Goal: Use online tool/utility: Utilize a website feature to perform a specific function

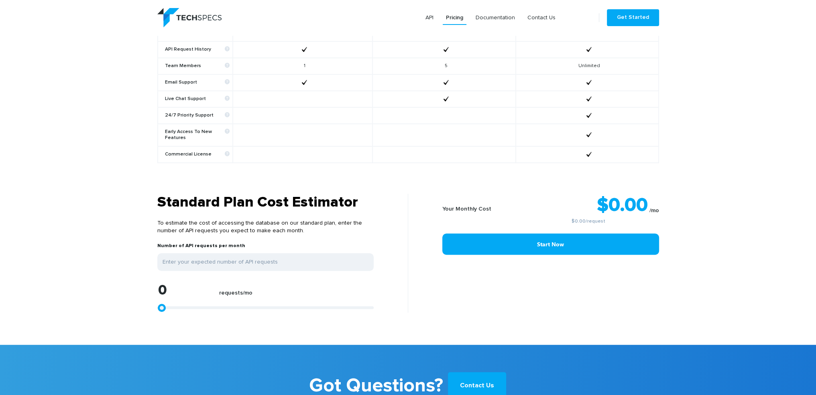
scroll to position [602, 0]
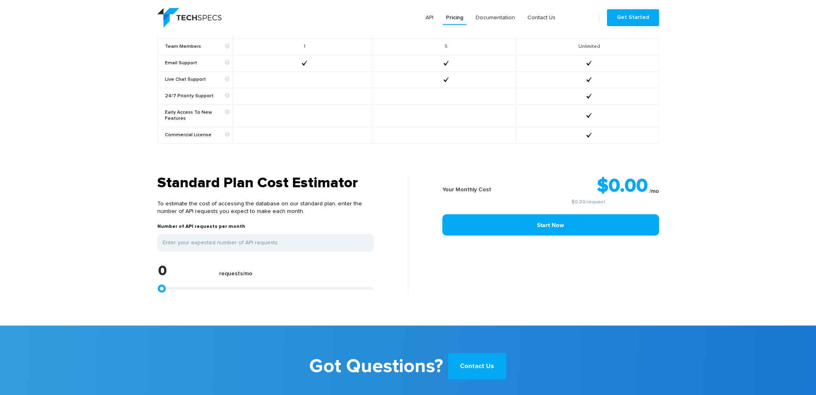
type input "1484"
type input "2783"
type input "4453"
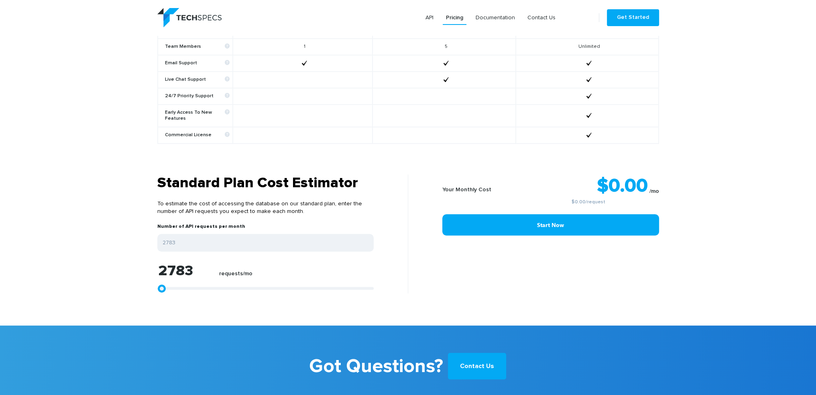
type input "4453"
type input "7236"
type input "8534"
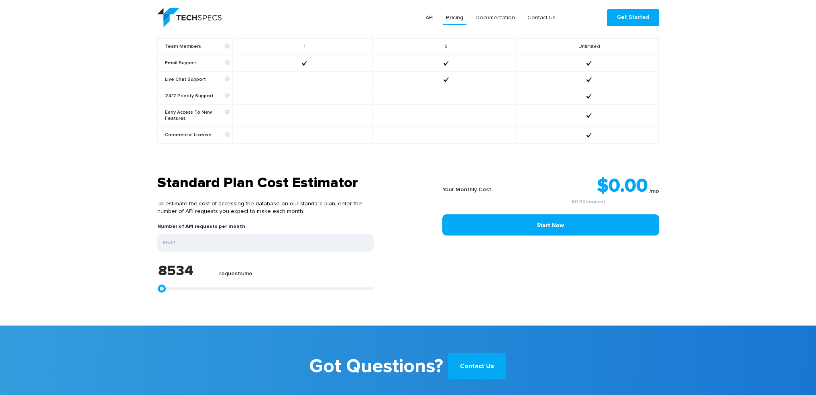
type input "10018"
type input "10761"
type input "11132"
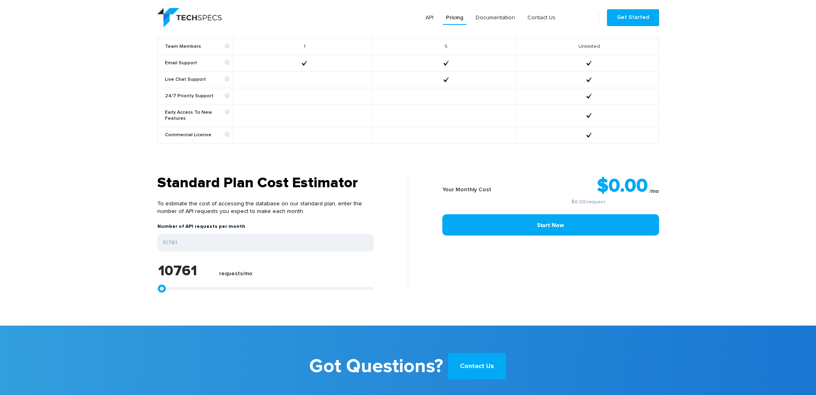
type input "11132"
type input "11503"
type input "11874"
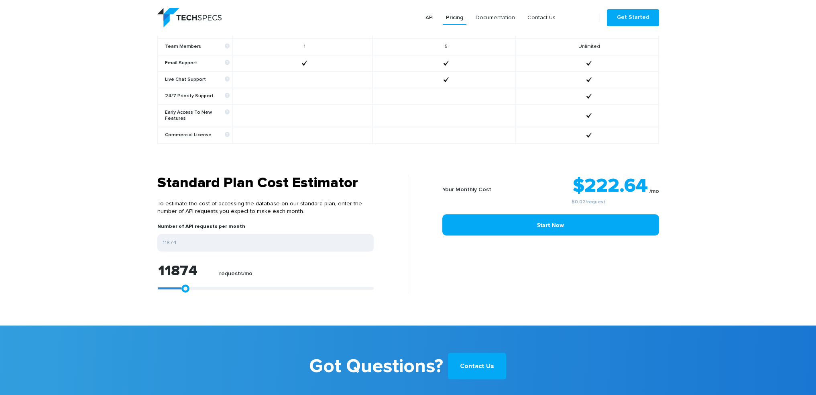
type input "12059"
type input "12430"
type input "12616"
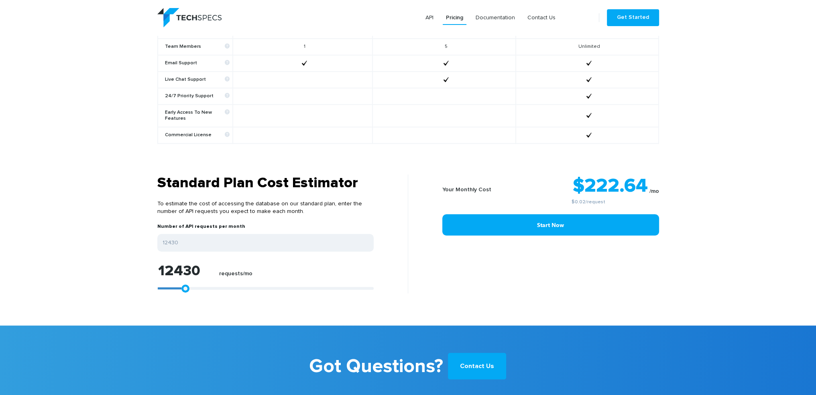
type input "12616"
type input "12245"
type input "12059"
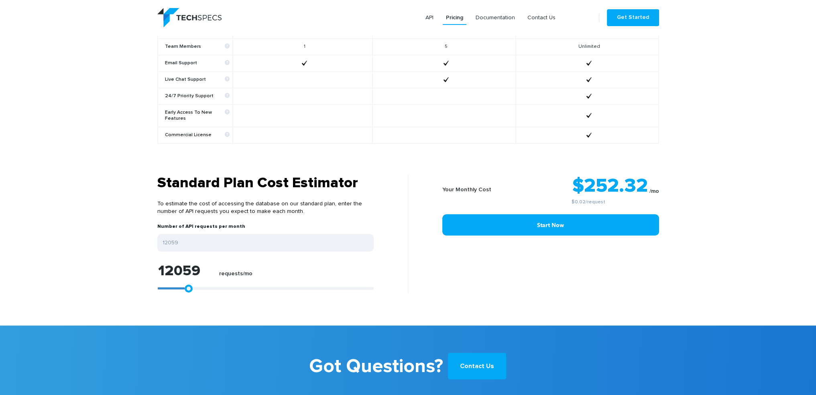
type input "11874"
type input "11688"
type input "11503"
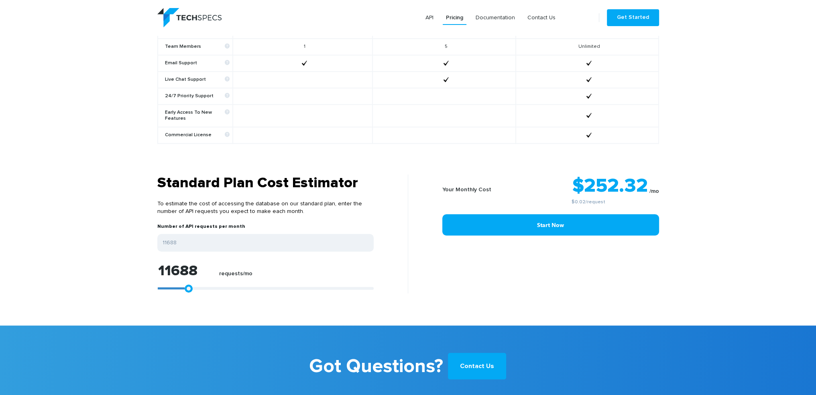
type input "11503"
type input "11317"
type input "11132"
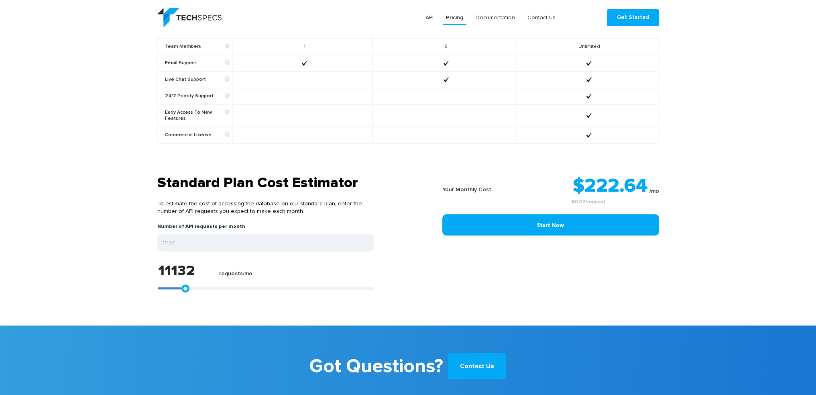
type input "10761"
type input "10390"
type input "10018"
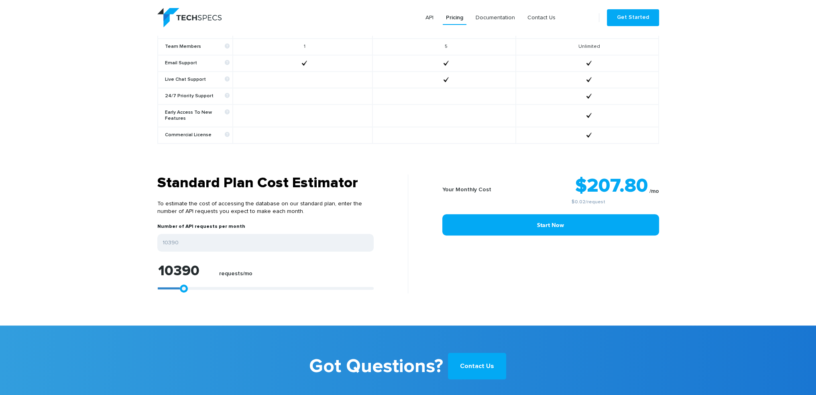
type input "10018"
type input "9833"
type input "9647"
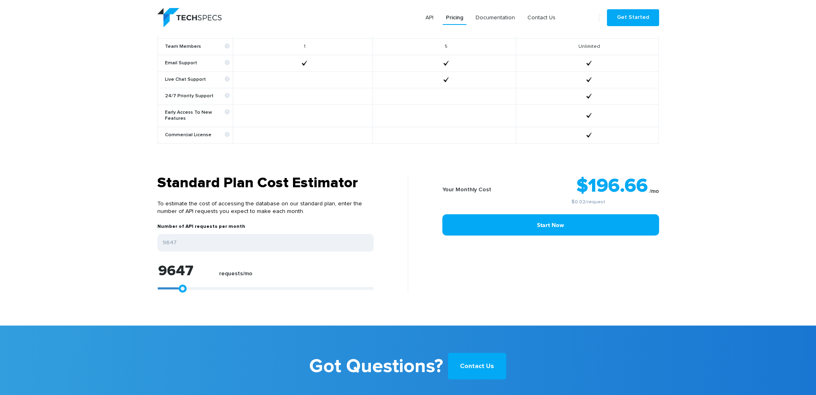
type input "9462"
type input "9091"
type input "8905"
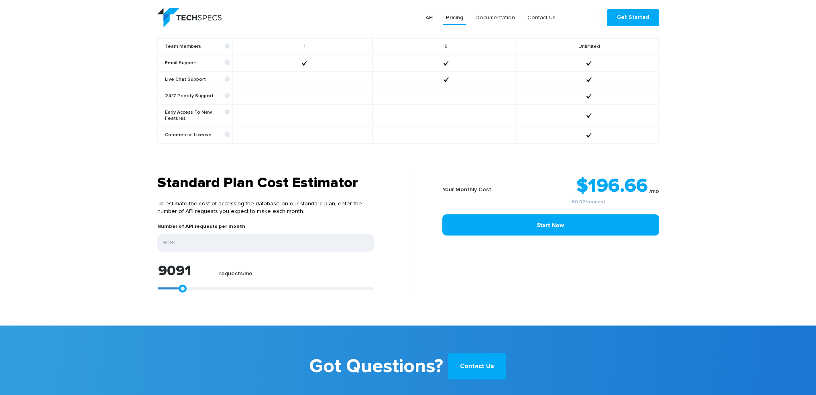
type input "8905"
type input "8534"
type input "8163"
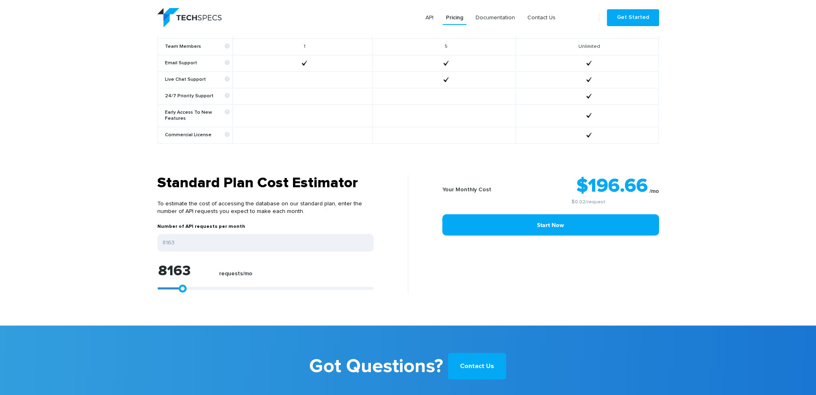
type input "7978"
type input "7792"
type input "7607"
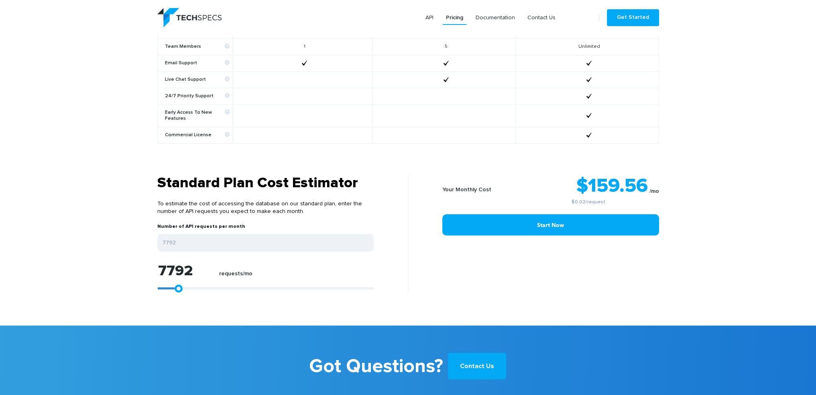
type input "7607"
type input "7421"
type input "7236"
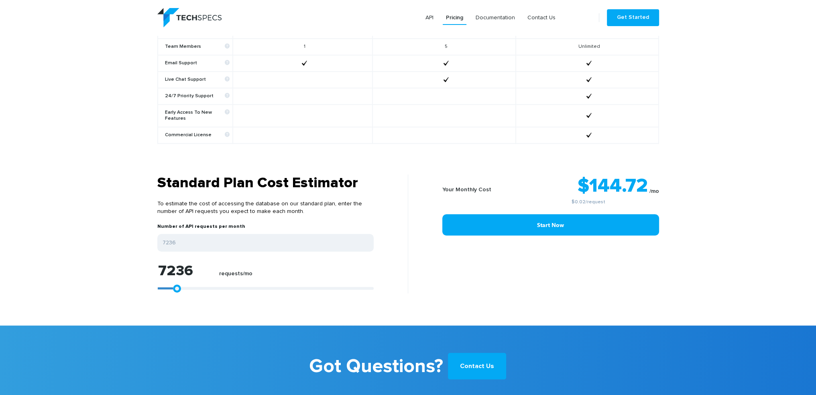
type input "7050"
type input "6679"
type input "6493"
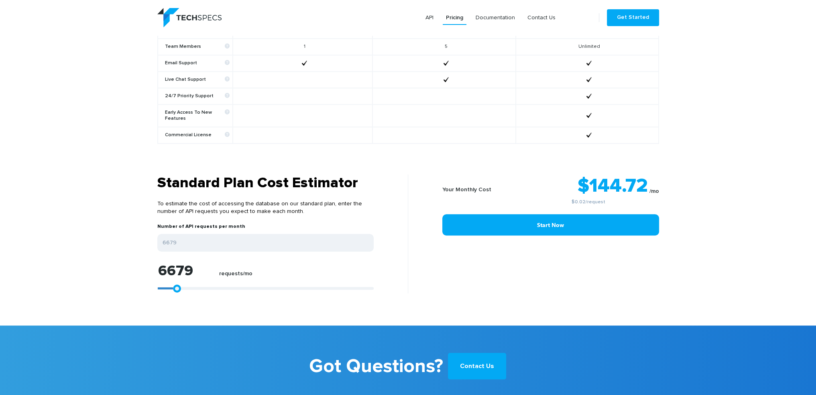
type input "6493"
drag, startPoint x: 163, startPoint y: 281, endPoint x: 175, endPoint y: 280, distance: 11.7
click at [175, 284] on link at bounding box center [175, 288] width 8 height 8
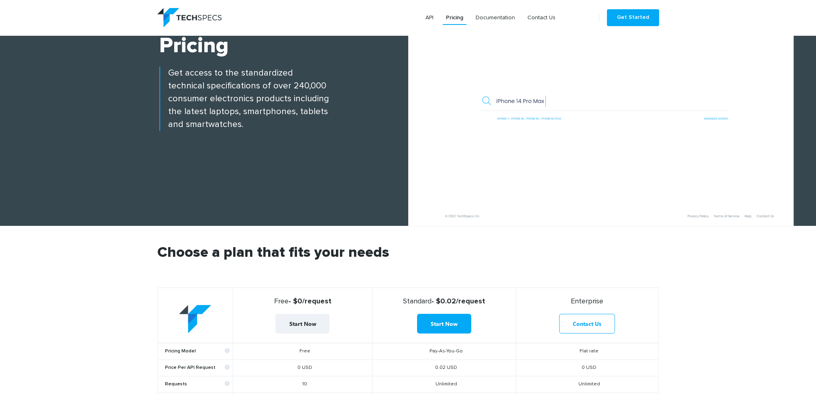
scroll to position [0, 0]
